Goal: Obtain resource: Obtain resource

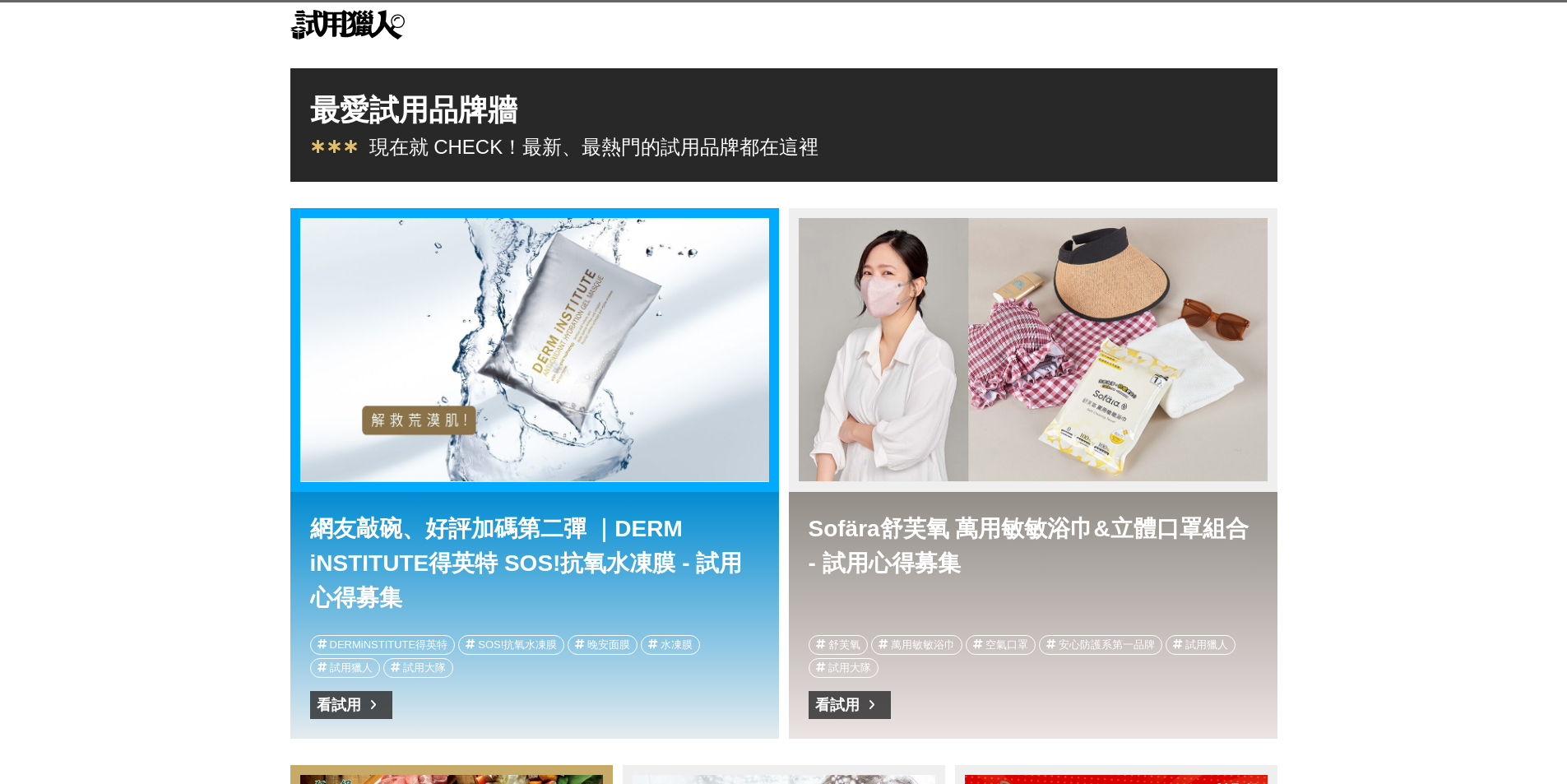
scroll to position [329, 0]
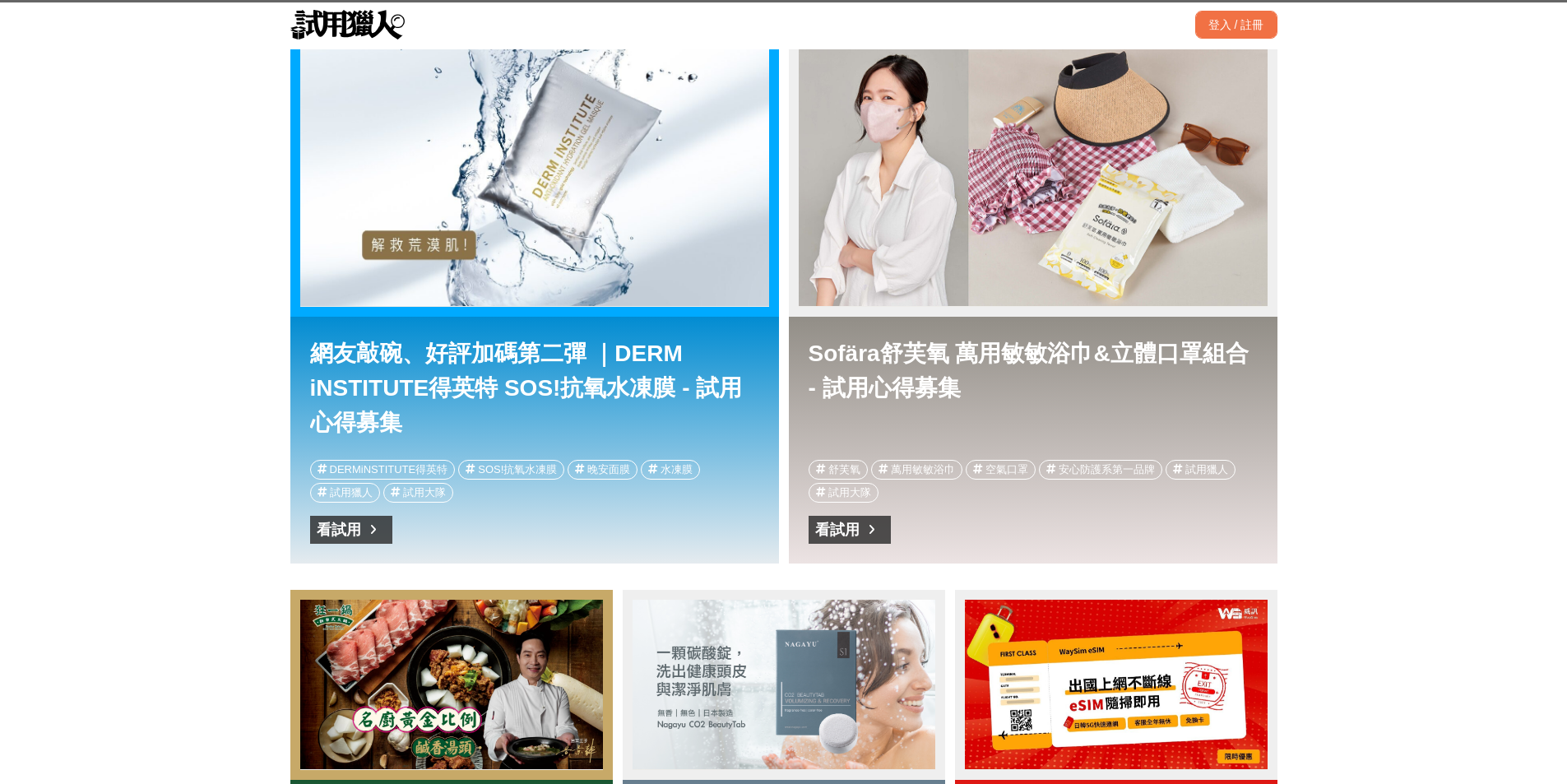
click at [954, 250] on div "Sofära舒芙氧 萬用敏敏浴巾&立體口罩組合 - 試用心得募集" at bounding box center [1033, 174] width 469 height 264
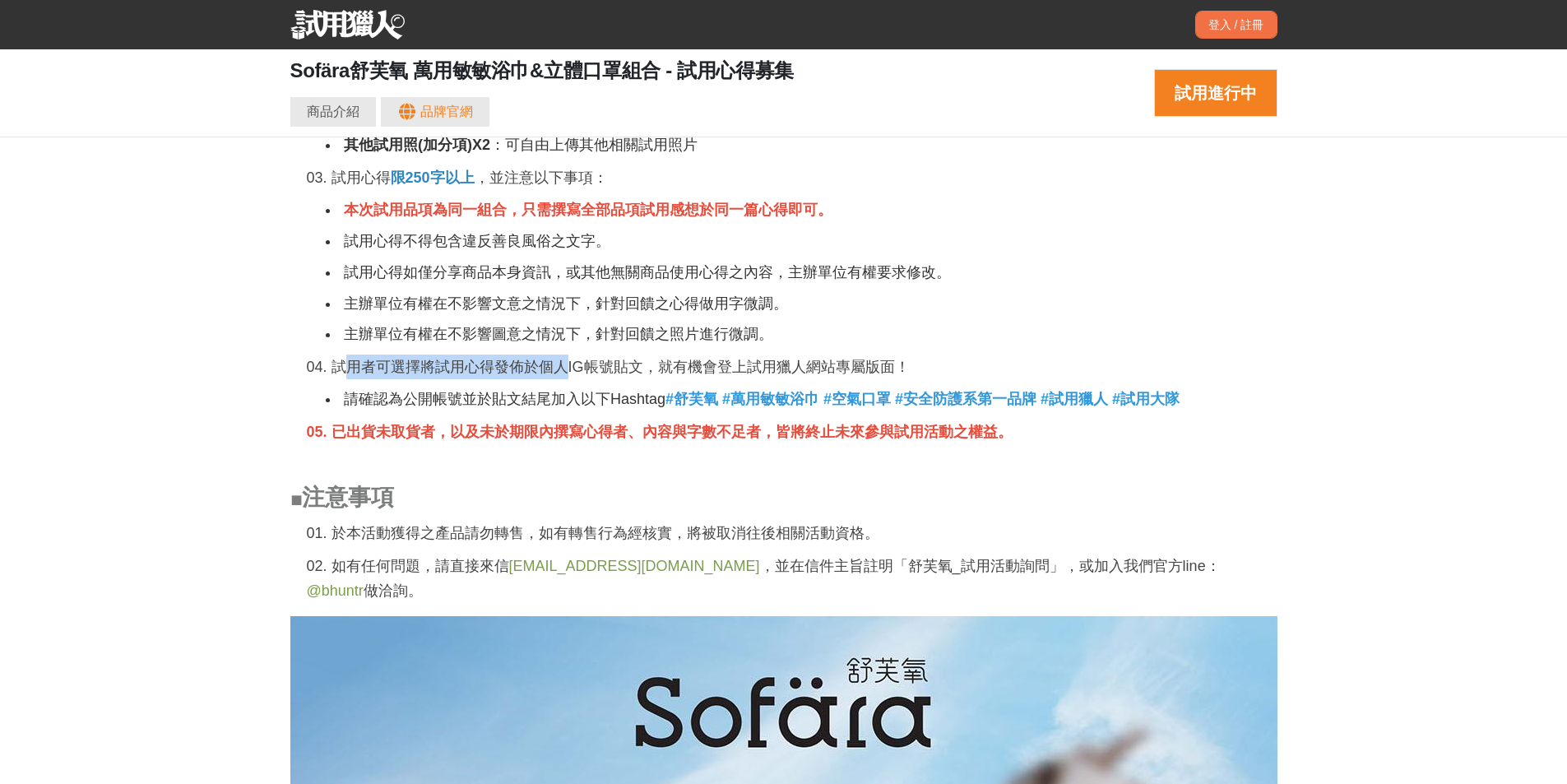
scroll to position [0, 5924]
drag, startPoint x: 344, startPoint y: 371, endPoint x: 887, endPoint y: 372, distance: 543.0
click at [889, 372] on p "04. 試用者可選擇將試用心得發佈於個人IG帳號貼文，就有機會登上試用獵人網站專屬版面！" at bounding box center [792, 367] width 971 height 25
click at [646, 374] on p "04. 試用者可選擇將試用心得發佈於個人IG帳號貼文，就有機會登上試用獵人網站專屬版面！" at bounding box center [792, 367] width 971 height 25
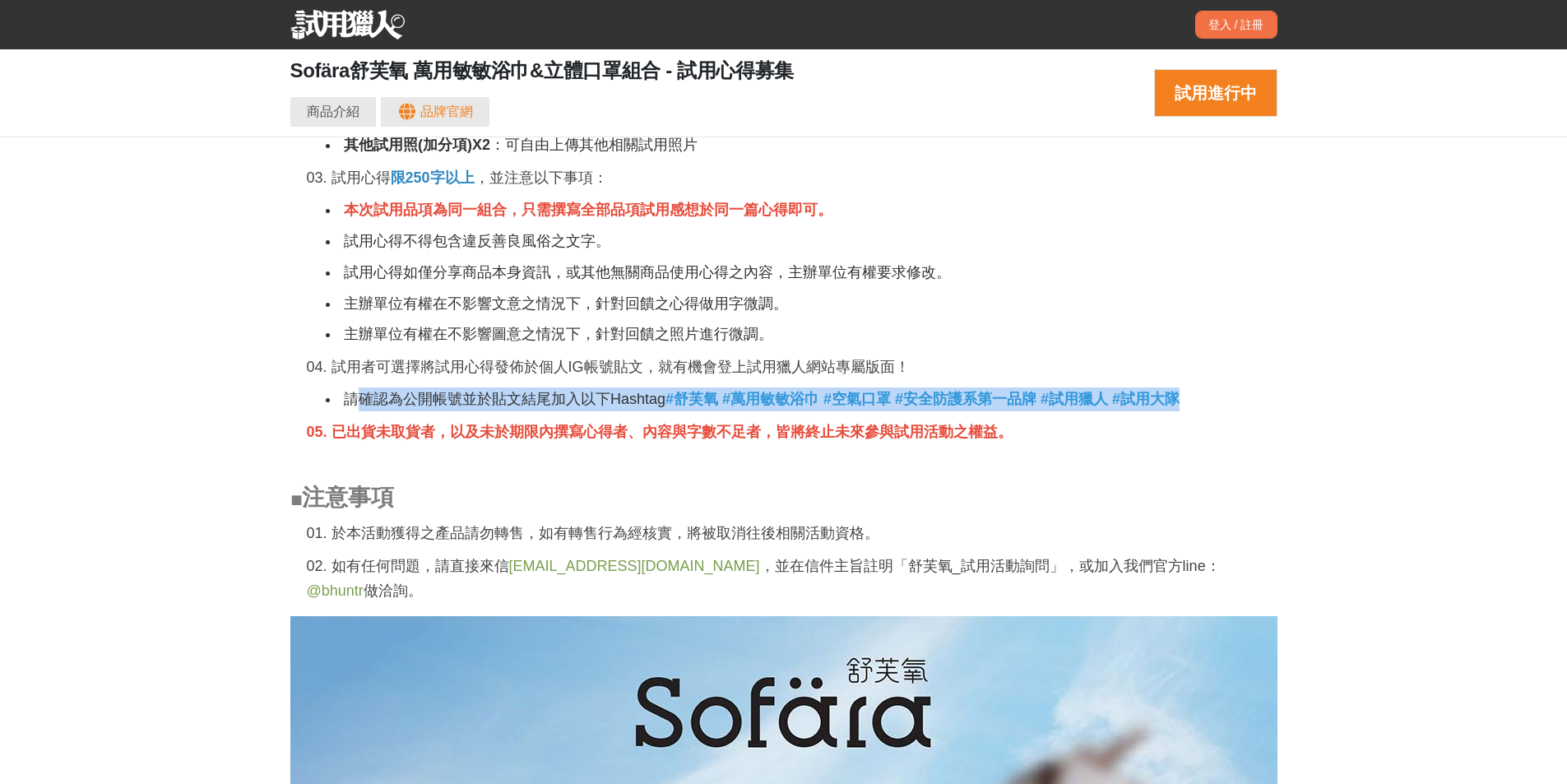
drag, startPoint x: 352, startPoint y: 408, endPoint x: 1017, endPoint y: 377, distance: 665.7
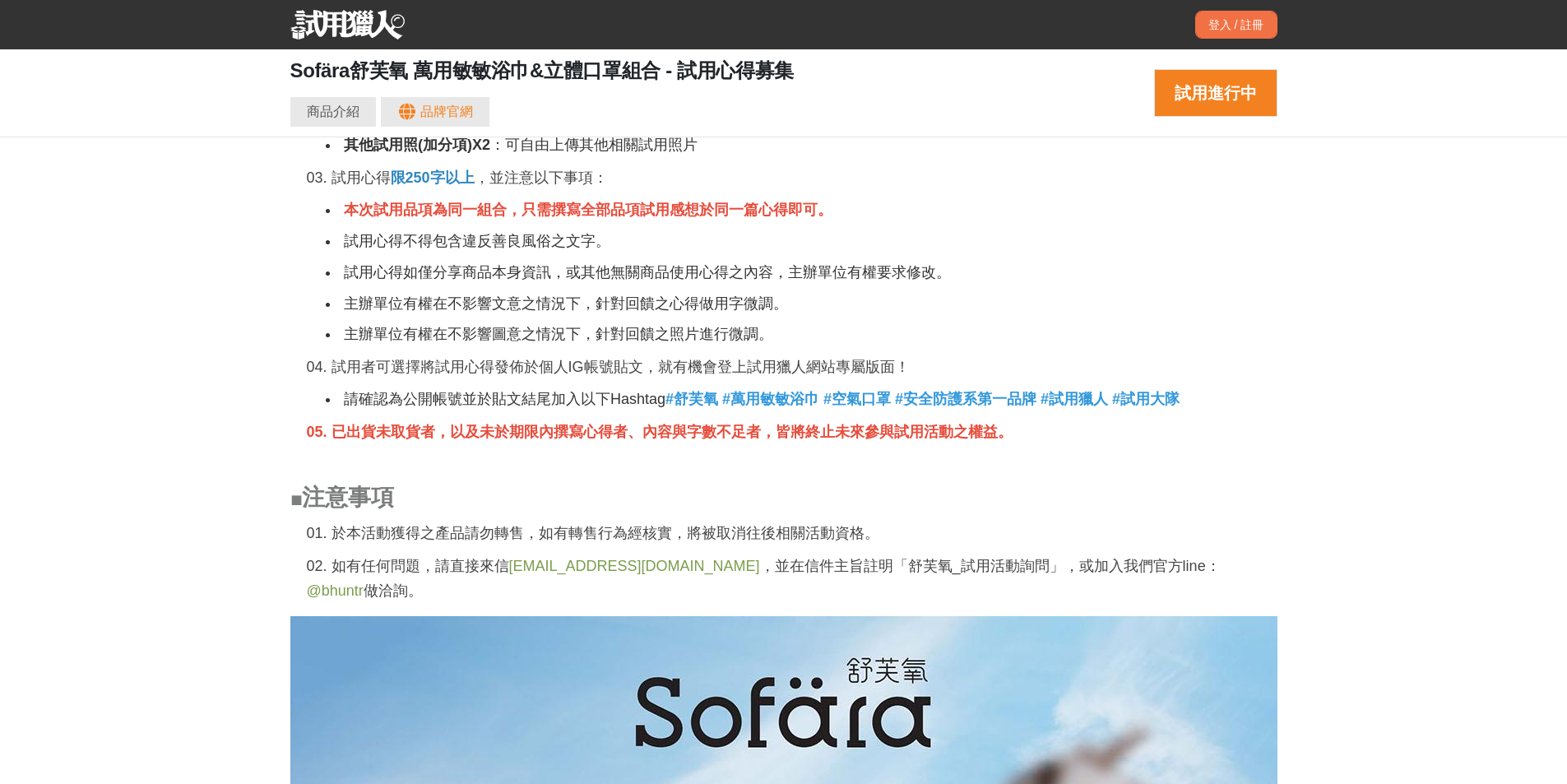
click at [445, 340] on li "主辦單位有權在不影響圖意之情況下，針對回饋之照片進行微調。" at bounding box center [798, 334] width 916 height 24
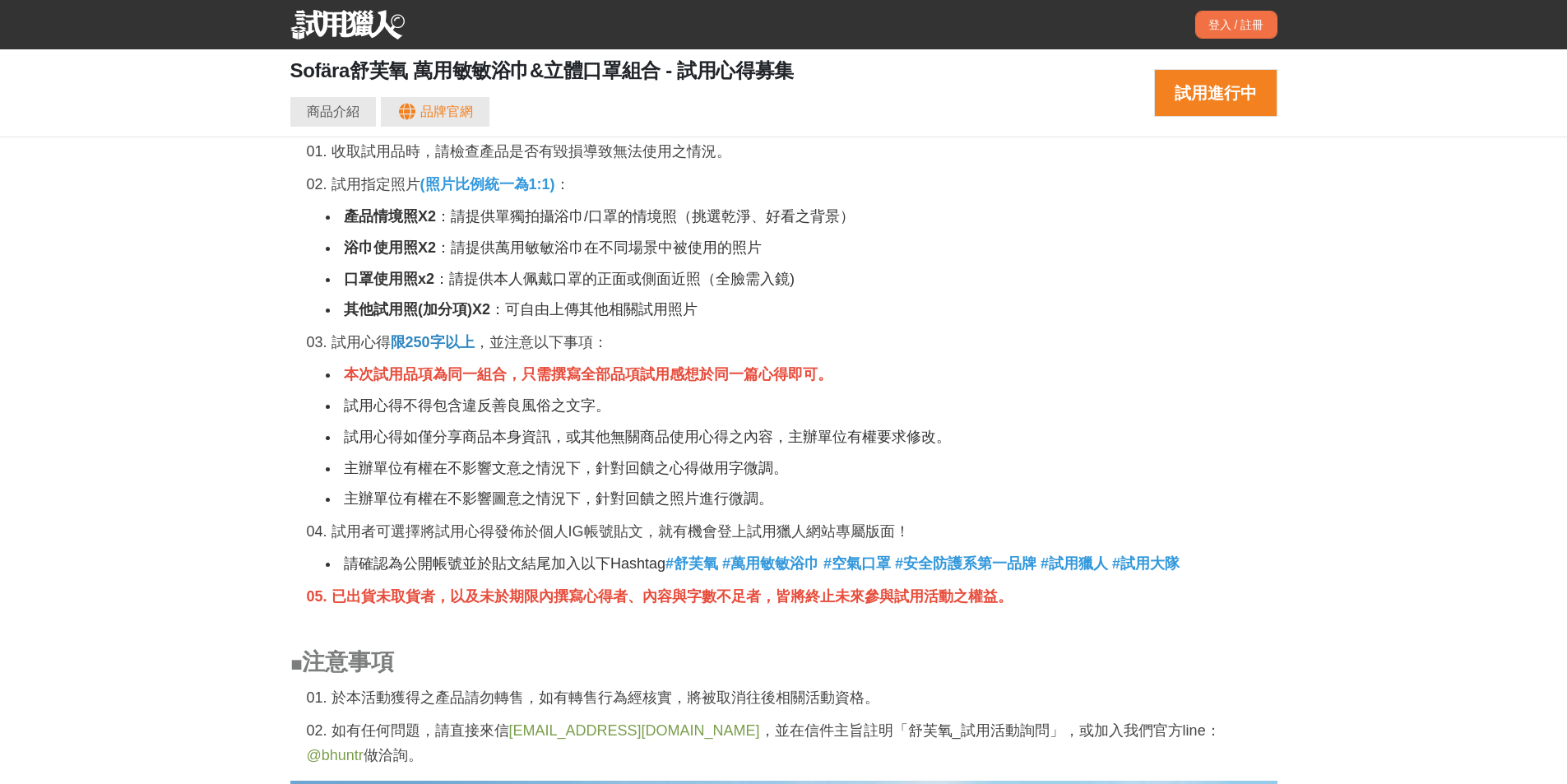
scroll to position [0, 3949]
